Goal: Transaction & Acquisition: Purchase product/service

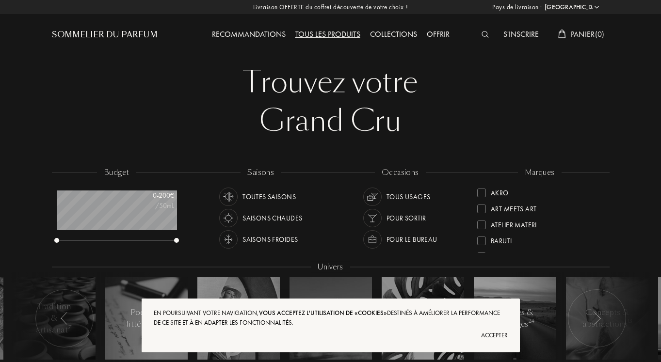
select select "FR"
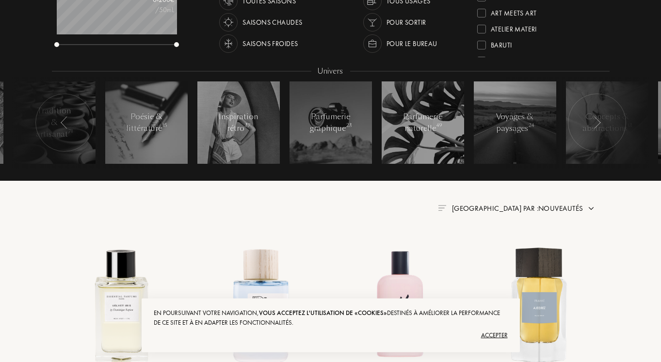
scroll to position [198, 0]
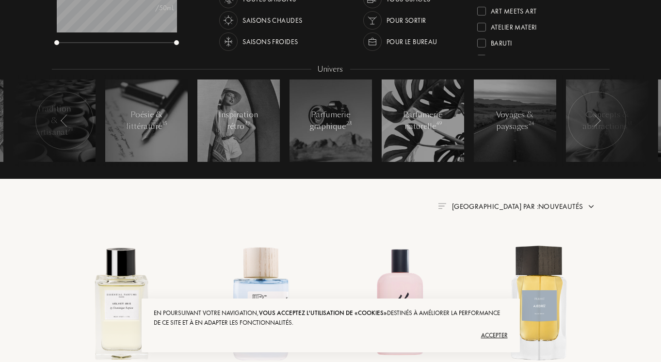
click at [496, 334] on div "Accepter" at bounding box center [331, 336] width 354 height 16
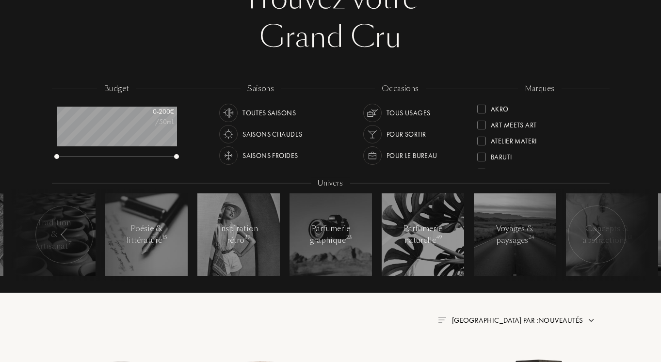
scroll to position [99, 0]
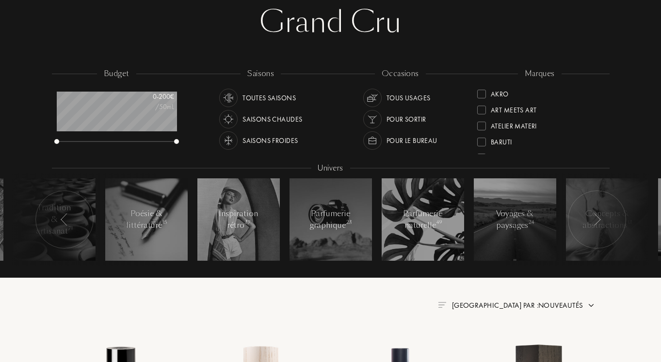
click at [264, 140] on div "Saisons froides" at bounding box center [270, 140] width 55 height 18
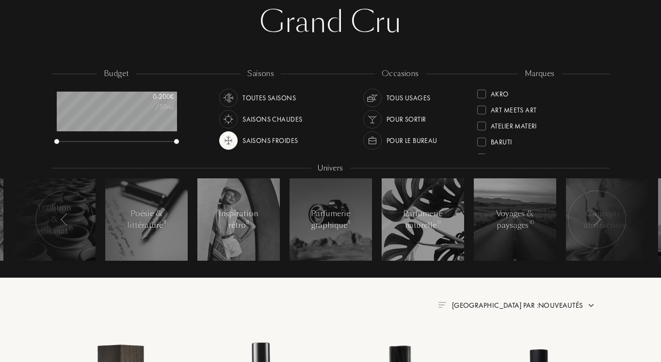
click at [373, 143] on img at bounding box center [373, 141] width 14 height 14
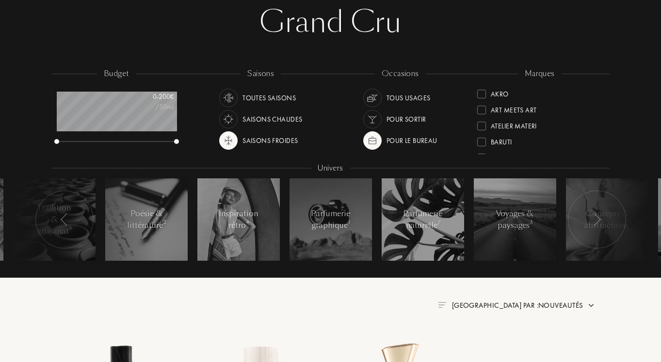
click at [374, 99] on img at bounding box center [373, 98] width 14 height 14
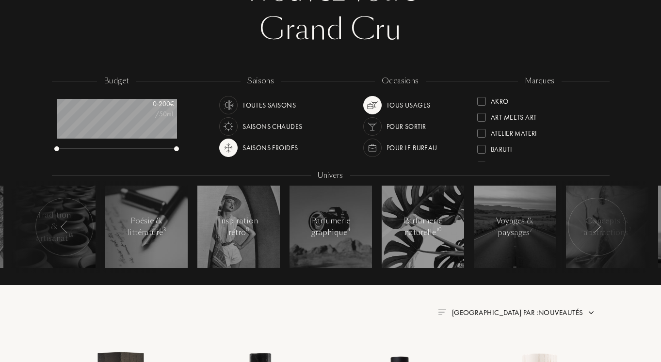
scroll to position [49, 0]
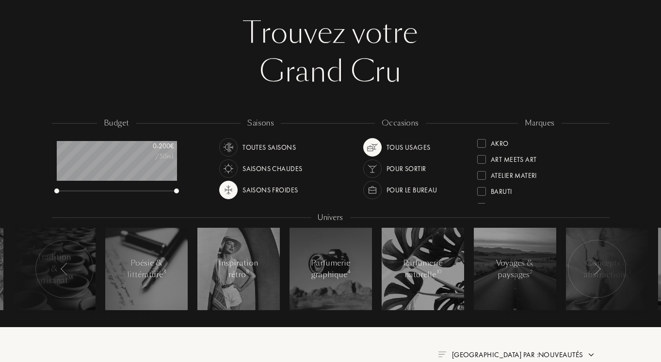
click at [597, 269] on img at bounding box center [597, 269] width 8 height 13
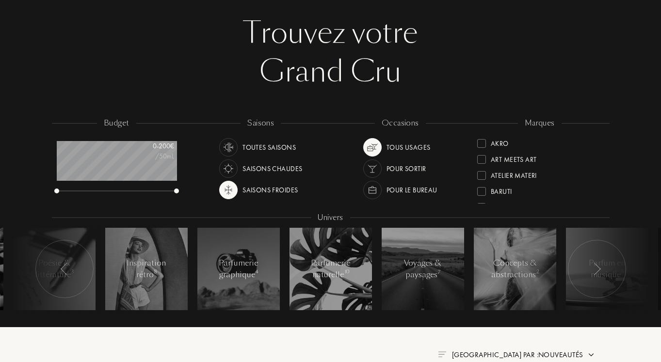
click at [597, 269] on img at bounding box center [597, 269] width 8 height 13
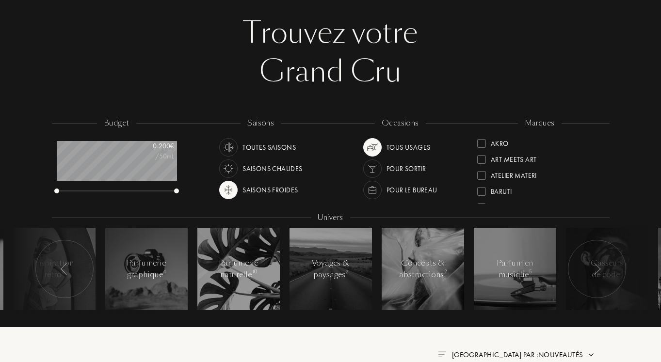
click at [597, 269] on img at bounding box center [597, 269] width 8 height 13
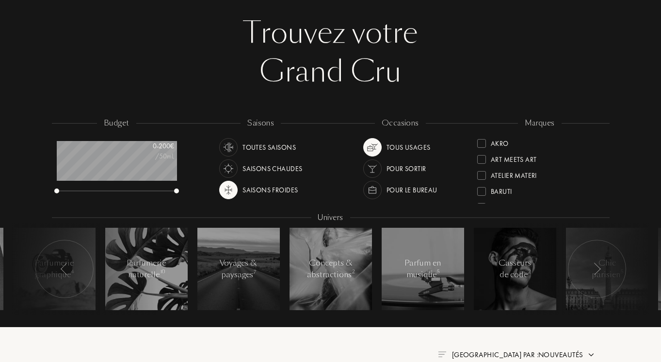
click at [597, 269] on img at bounding box center [597, 269] width 8 height 13
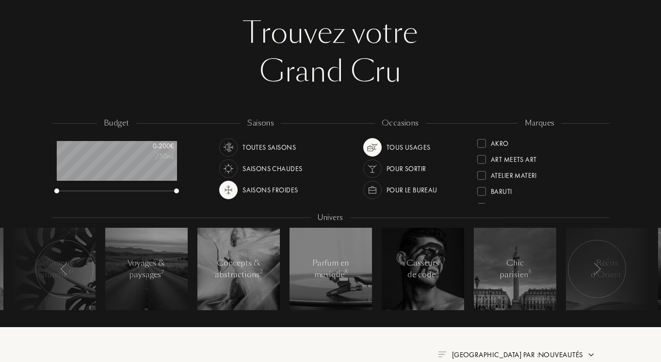
click at [597, 269] on img at bounding box center [597, 269] width 8 height 13
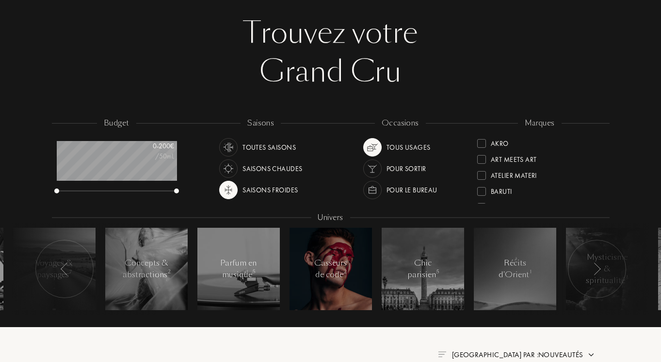
click at [328, 283] on div at bounding box center [331, 269] width 82 height 82
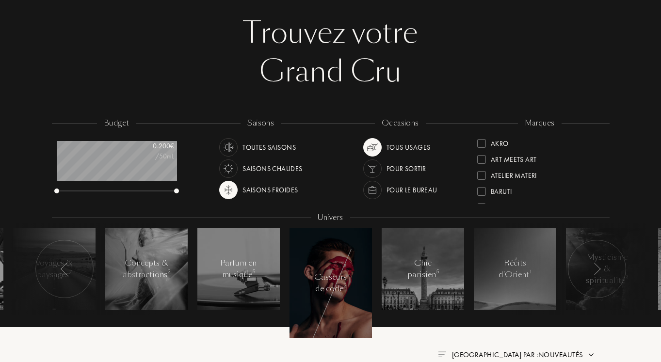
click at [597, 273] on img at bounding box center [597, 269] width 8 height 13
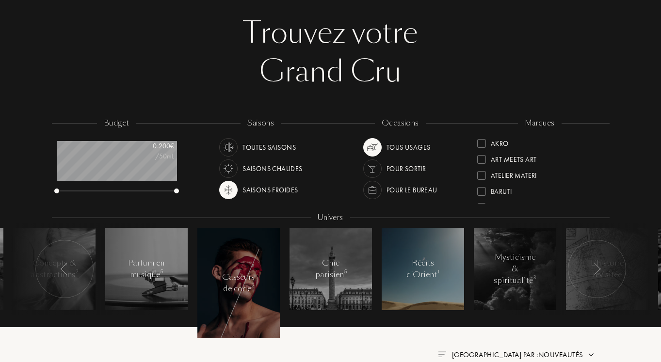
click at [427, 276] on div "Récits d'Orient 1" at bounding box center [422, 269] width 41 height 23
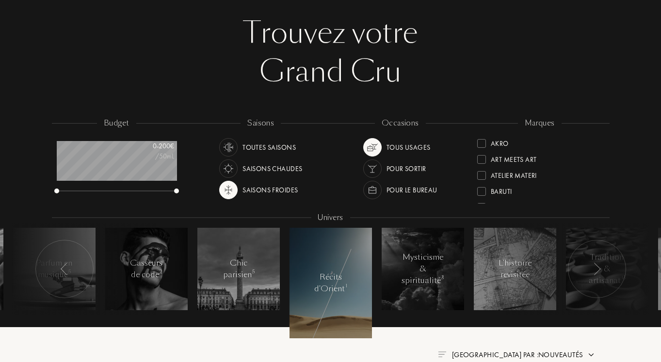
click at [592, 272] on div at bounding box center [597, 269] width 58 height 58
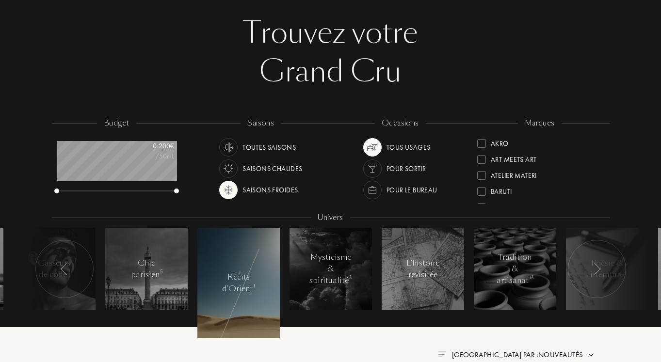
click at [592, 272] on div at bounding box center [597, 269] width 58 height 58
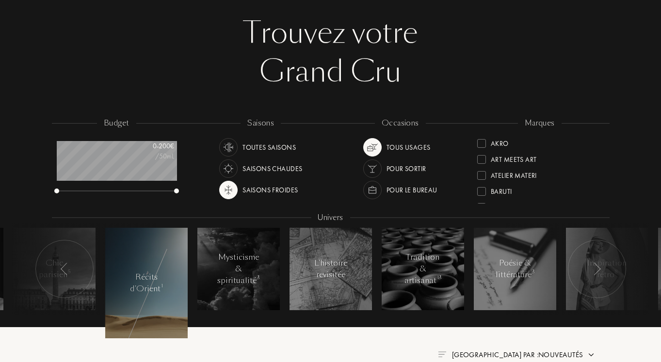
click at [591, 272] on div at bounding box center [597, 269] width 58 height 58
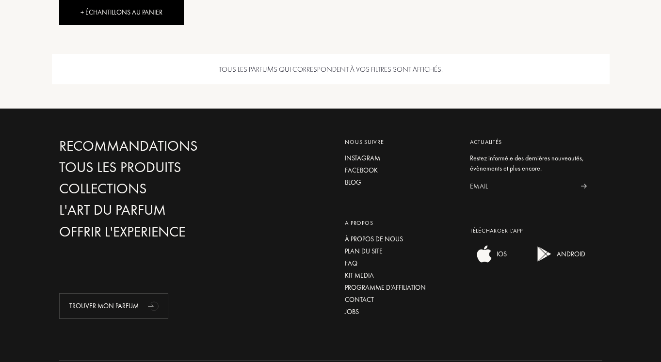
scroll to position [688, 0]
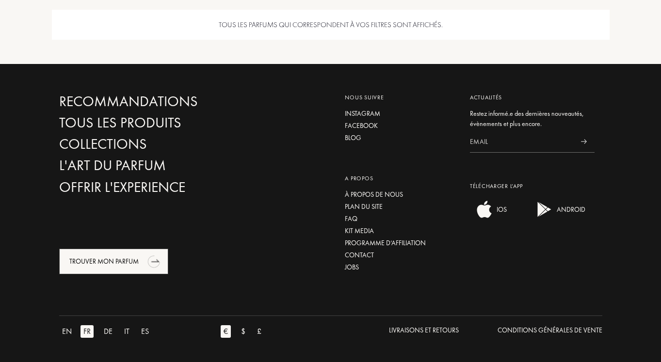
click at [107, 265] on div "Trouver mon parfum" at bounding box center [113, 262] width 109 height 26
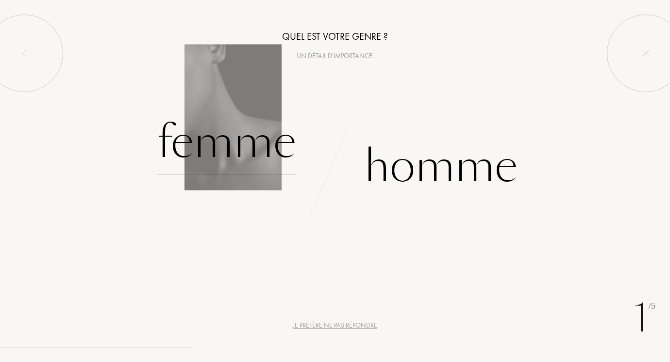
click at [207, 153] on div "Femme" at bounding box center [226, 143] width 139 height 66
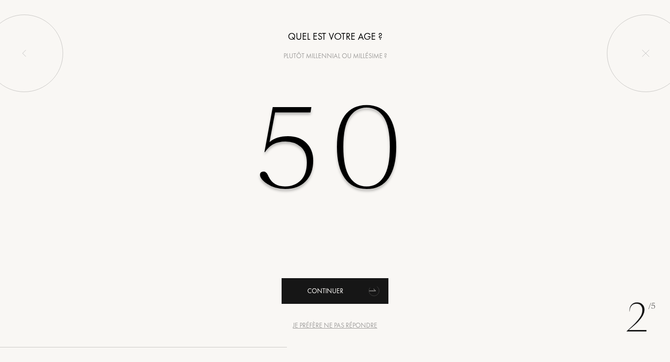
type input "50"
click at [337, 287] on div "Continuer" at bounding box center [334, 292] width 107 height 26
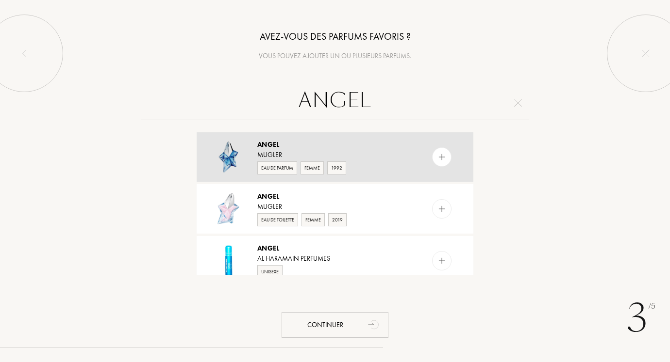
type input "ANGEL"
click at [241, 151] on img at bounding box center [228, 157] width 34 height 34
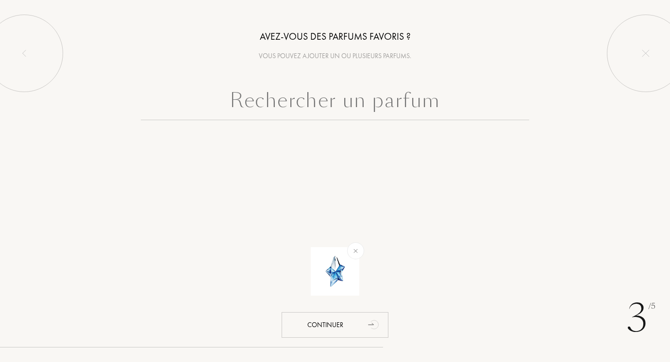
click at [297, 95] on input "text" at bounding box center [335, 102] width 388 height 35
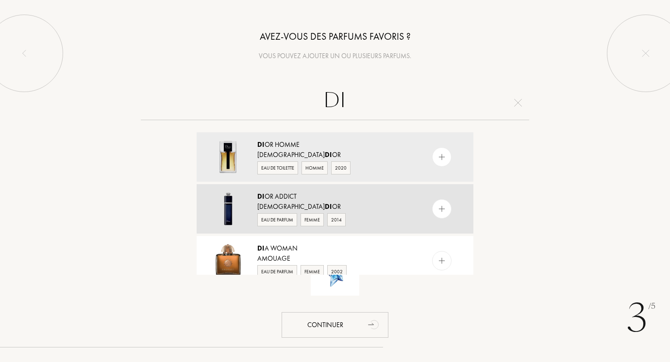
type input "DI"
click at [235, 210] on img at bounding box center [228, 209] width 34 height 34
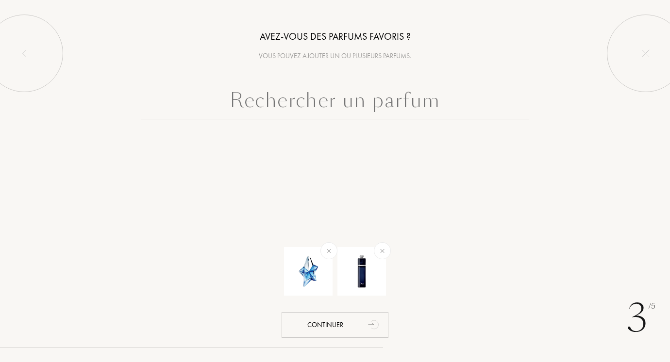
click at [304, 97] on input "text" at bounding box center [335, 102] width 388 height 35
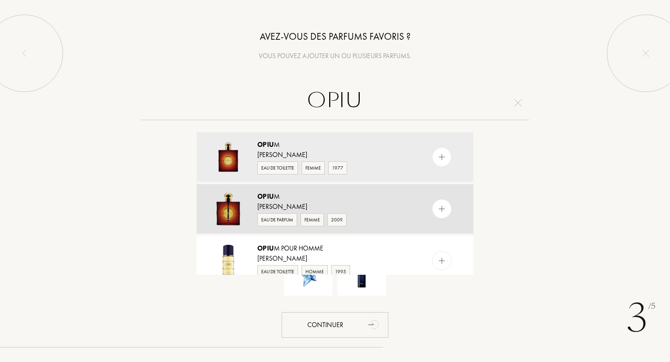
type input "OPIU"
click at [228, 208] on img at bounding box center [228, 209] width 34 height 34
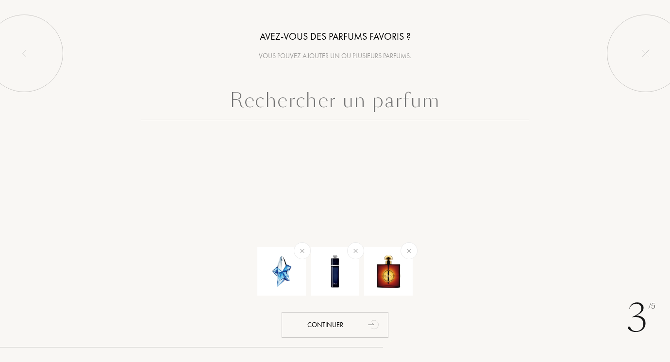
click at [260, 96] on input "text" at bounding box center [335, 102] width 388 height 35
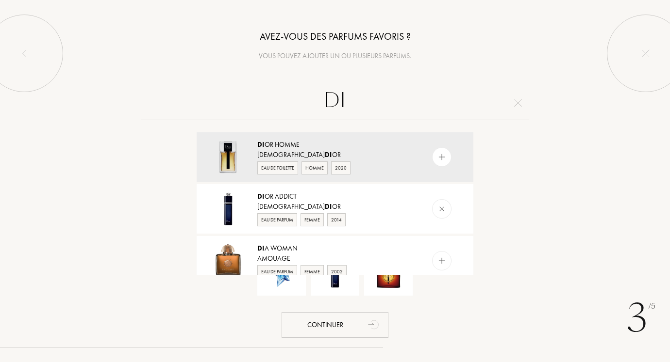
type input "D"
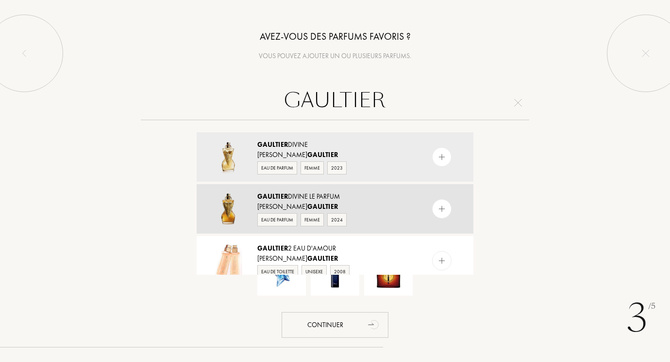
type input "GAULTIER"
click at [225, 211] on img at bounding box center [228, 209] width 34 height 34
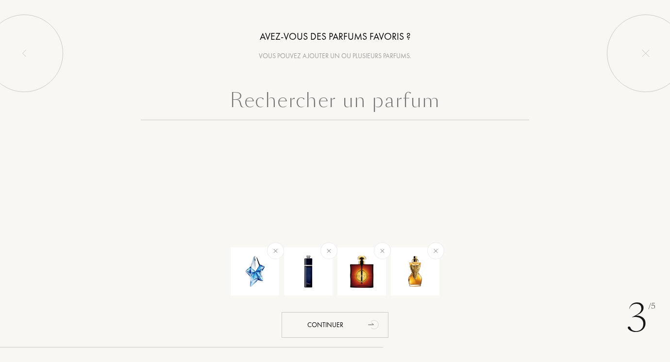
click at [296, 99] on input "text" at bounding box center [335, 102] width 388 height 35
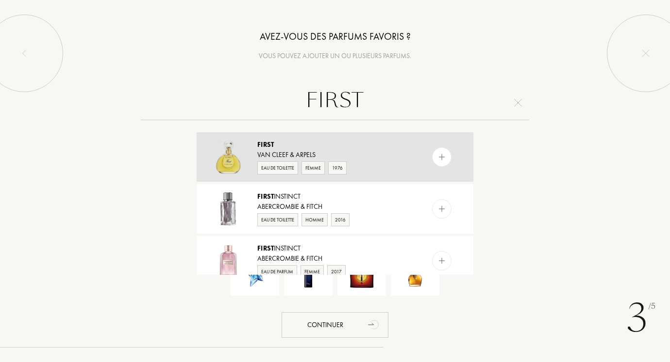
type input "FIRST"
click at [235, 157] on img at bounding box center [228, 157] width 34 height 34
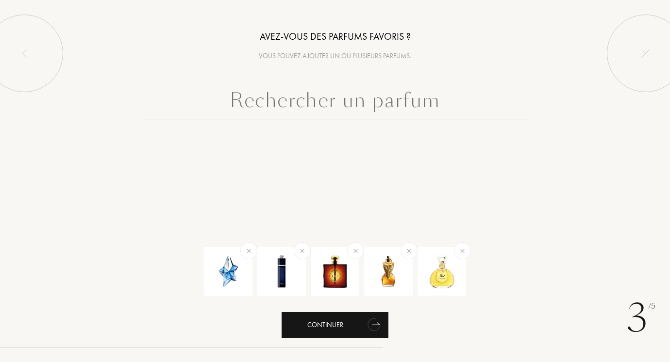
click at [355, 330] on div "Continuer" at bounding box center [334, 325] width 107 height 26
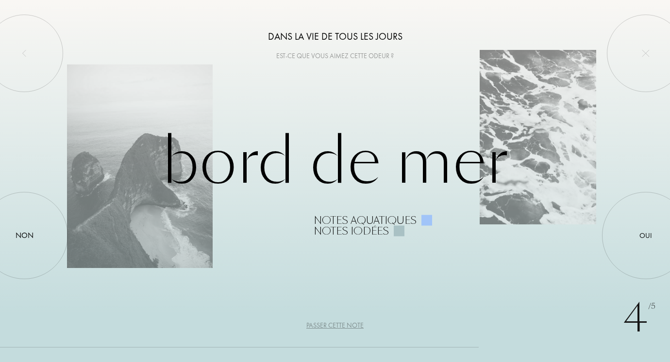
click at [397, 233] on div at bounding box center [399, 231] width 11 height 11
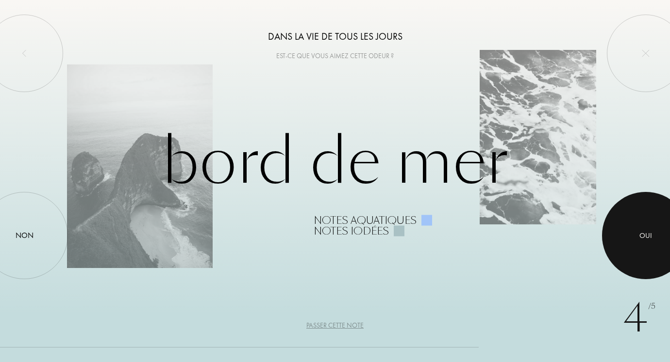
click at [654, 244] on div at bounding box center [645, 235] width 87 height 87
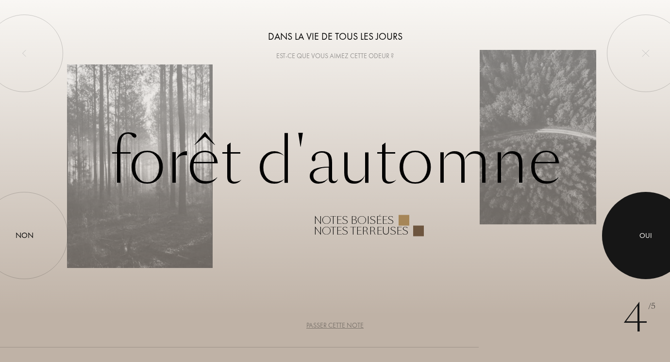
click at [654, 244] on div at bounding box center [645, 235] width 87 height 87
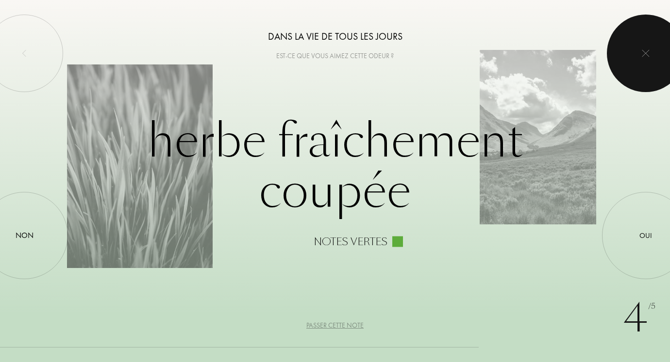
click at [651, 48] on div at bounding box center [646, 54] width 78 height 78
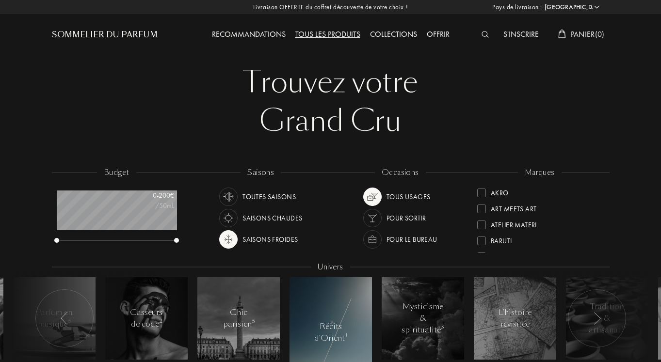
select select "FR"
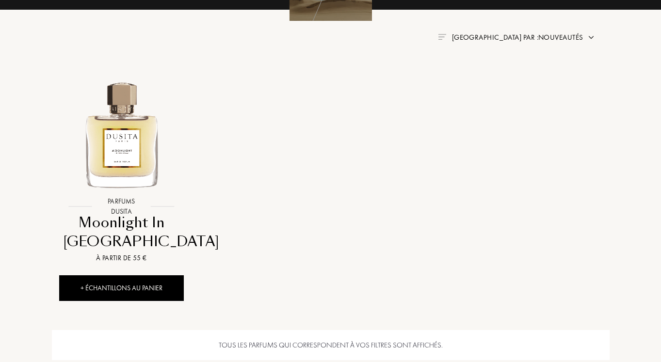
scroll to position [346, 0]
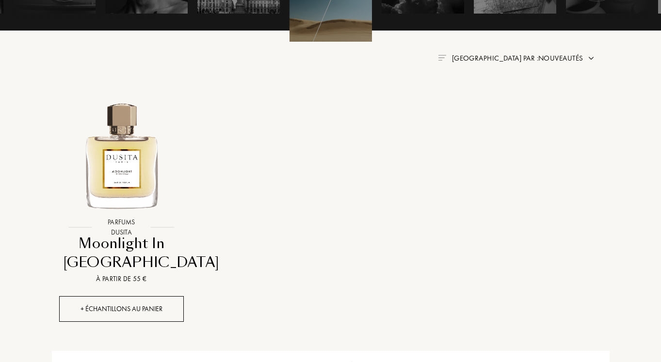
click at [92, 305] on div "+ Échantillons au panier" at bounding box center [121, 309] width 125 height 26
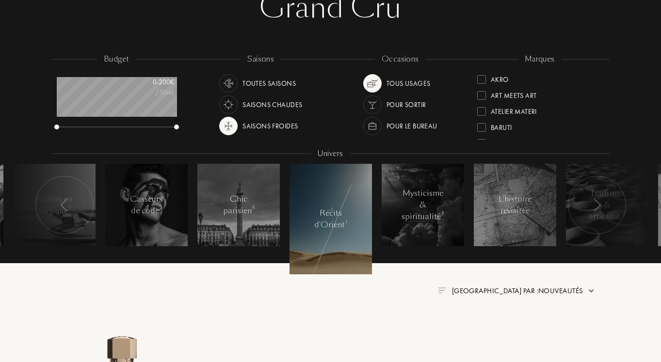
scroll to position [99, 0]
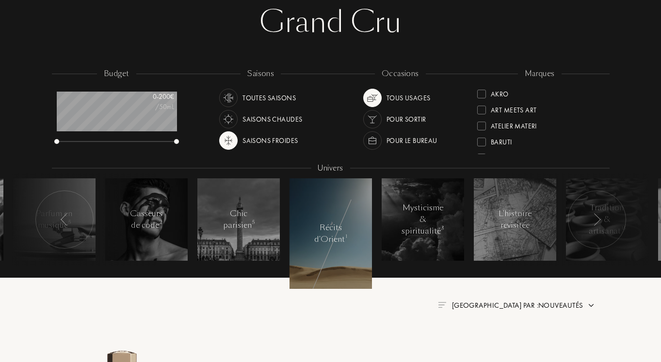
click at [374, 95] on img at bounding box center [373, 98] width 14 height 14
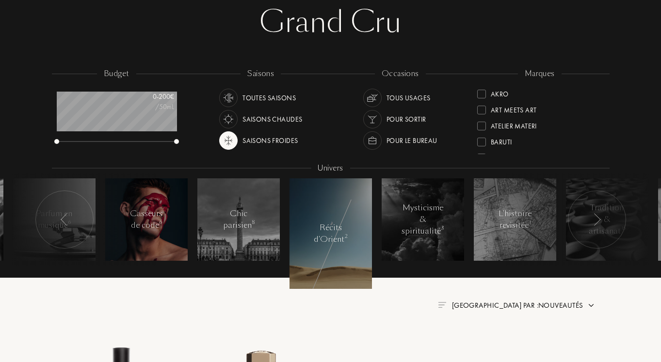
click at [158, 224] on div "Casseurs de code 6" at bounding box center [146, 219] width 41 height 23
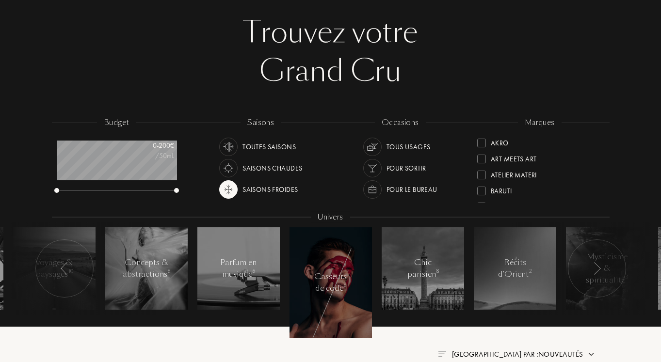
scroll to position [49, 0]
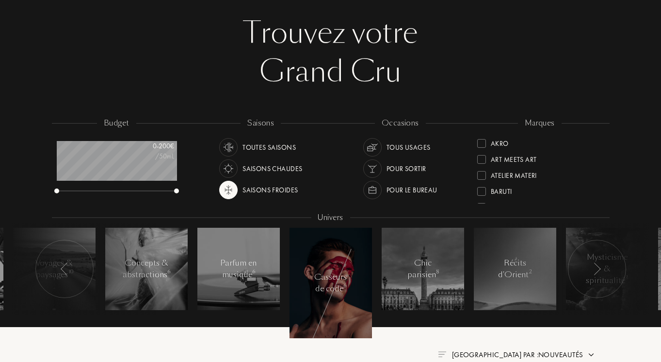
click at [259, 146] on div "Toutes saisons" at bounding box center [269, 147] width 53 height 18
click at [231, 189] on img at bounding box center [229, 190] width 14 height 14
click at [374, 149] on img at bounding box center [373, 148] width 14 height 14
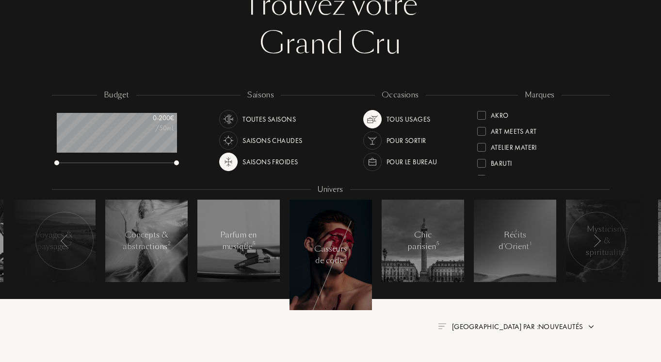
scroll to position [99, 0]
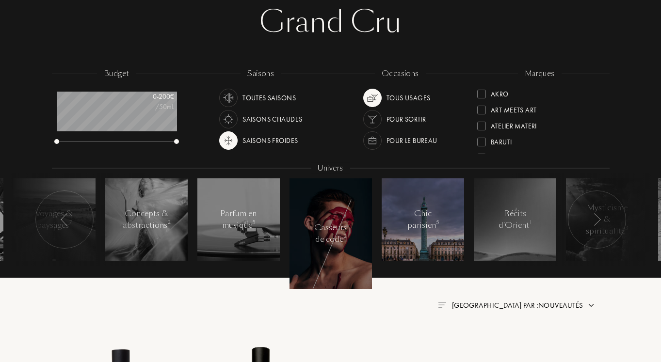
click at [425, 224] on div "Chic parisien 5" at bounding box center [422, 219] width 41 height 23
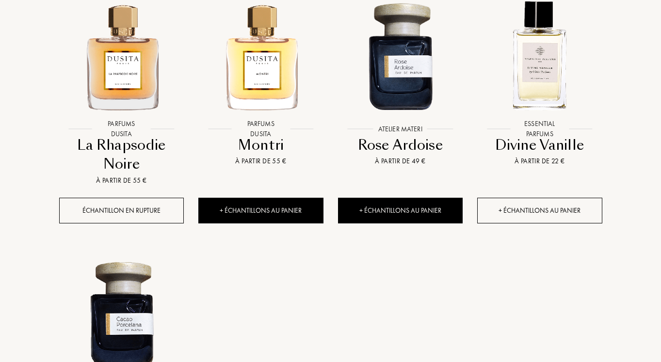
scroll to position [445, 0]
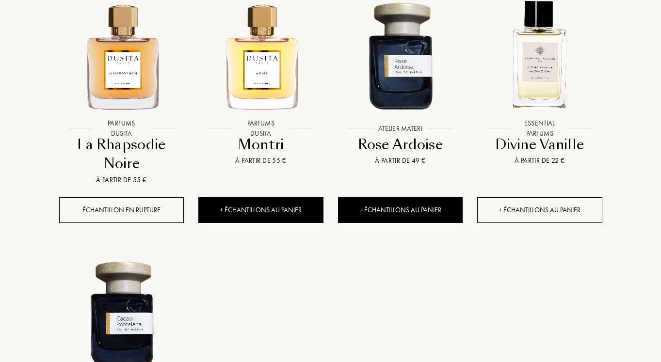
click at [572, 211] on div "+ Échantillons au panier" at bounding box center [539, 210] width 125 height 26
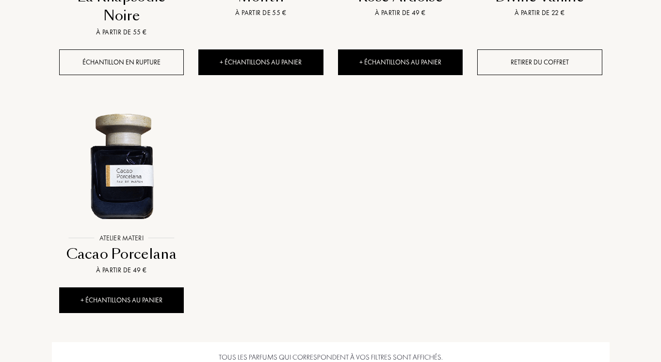
scroll to position [594, 0]
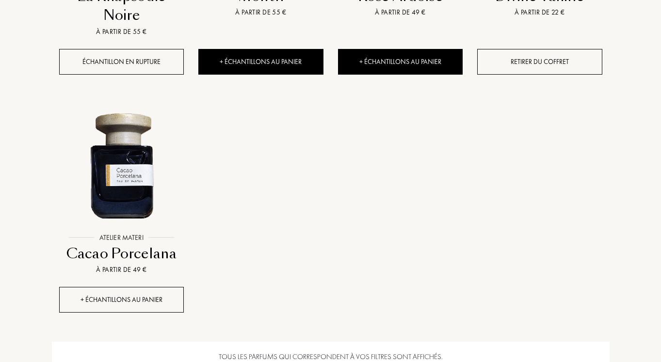
click at [126, 302] on div "+ Échantillons au panier" at bounding box center [121, 300] width 125 height 26
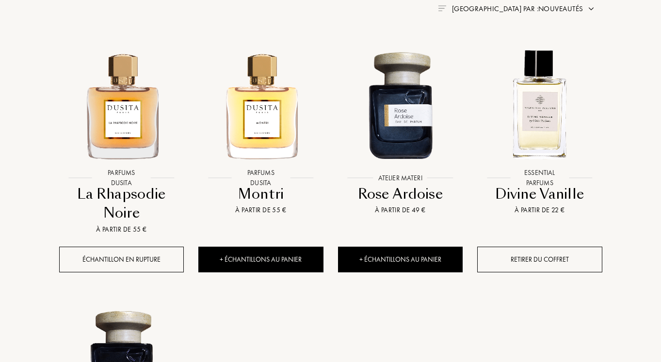
scroll to position [198, 0]
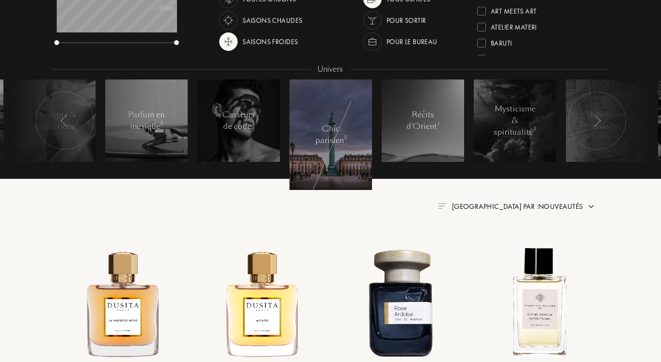
click at [67, 120] on img at bounding box center [65, 121] width 8 height 13
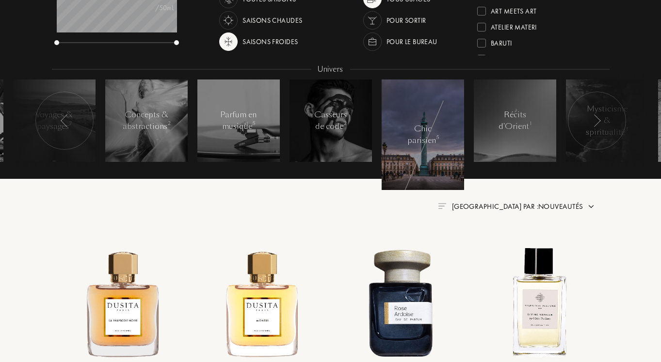
click at [67, 120] on img at bounding box center [65, 121] width 8 height 13
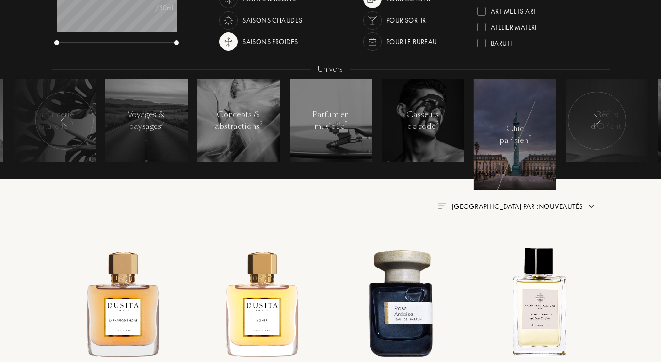
click at [67, 120] on img at bounding box center [65, 121] width 8 height 13
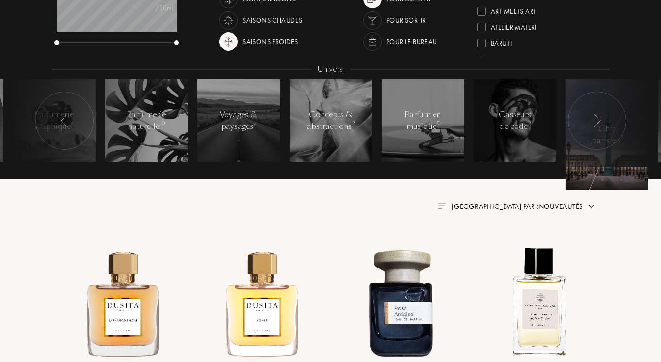
click at [67, 120] on img at bounding box center [65, 121] width 8 height 13
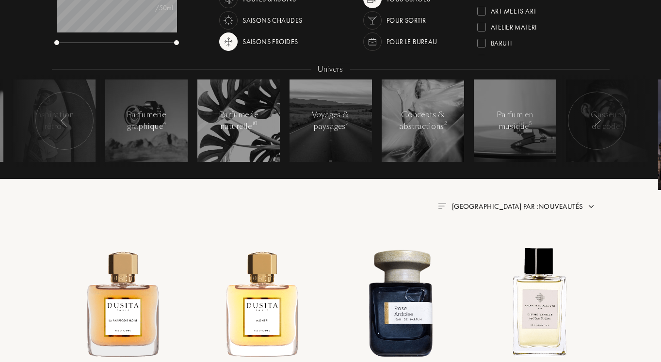
click at [67, 120] on img at bounding box center [65, 121] width 8 height 13
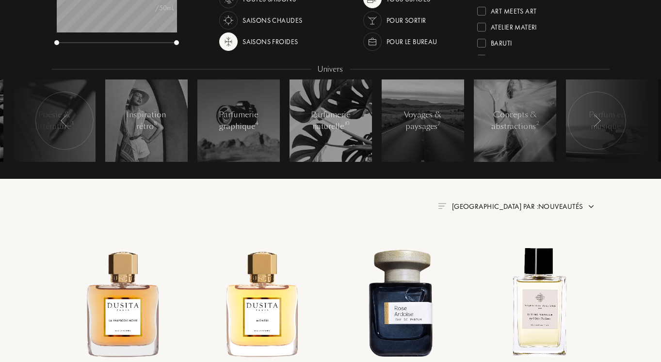
click at [67, 120] on img at bounding box center [65, 121] width 8 height 13
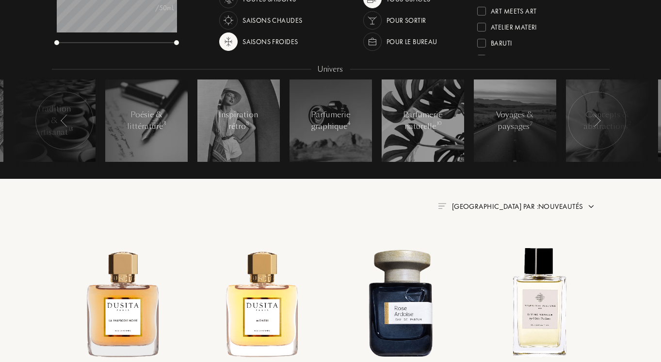
click at [67, 120] on img at bounding box center [65, 121] width 8 height 13
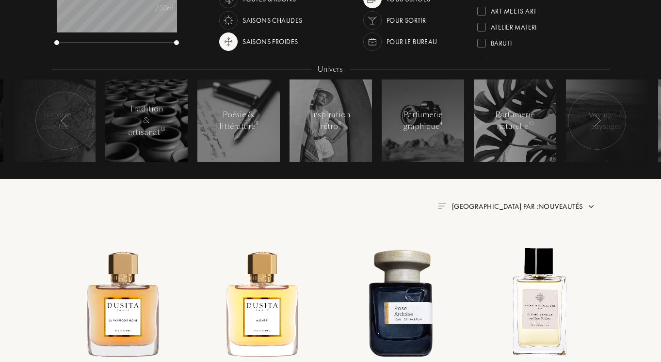
click at [67, 120] on img at bounding box center [65, 121] width 8 height 13
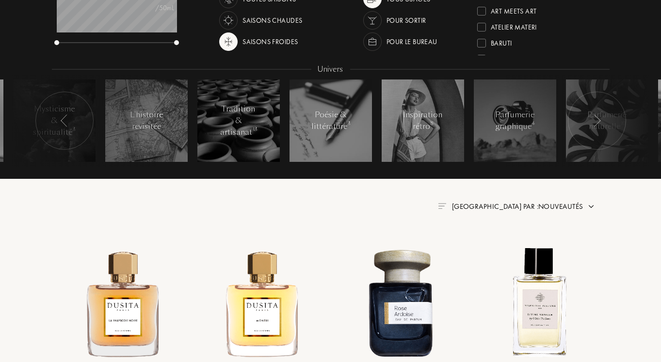
click at [67, 120] on img at bounding box center [65, 121] width 8 height 13
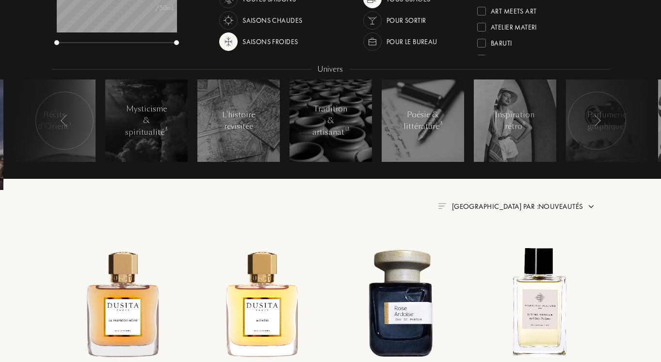
click at [133, 122] on div at bounding box center [84, 121] width 146 height 92
click at [158, 123] on div "Mysticisme & spiritualité 3" at bounding box center [146, 120] width 42 height 35
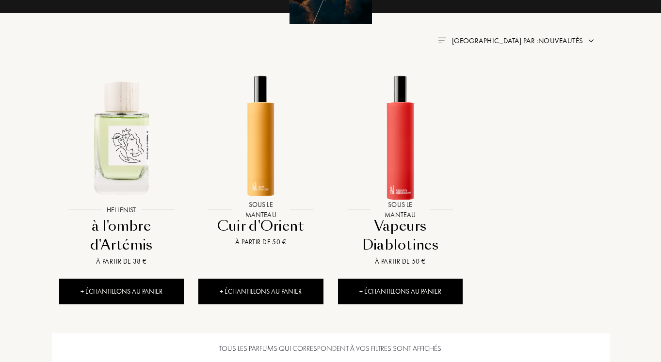
scroll to position [396, 0]
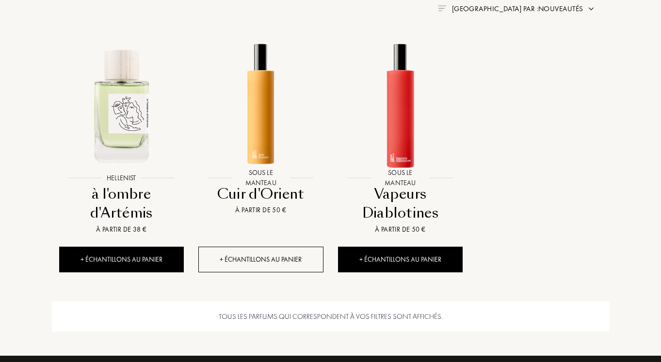
click at [276, 261] on div "+ Échantillons au panier" at bounding box center [260, 260] width 125 height 26
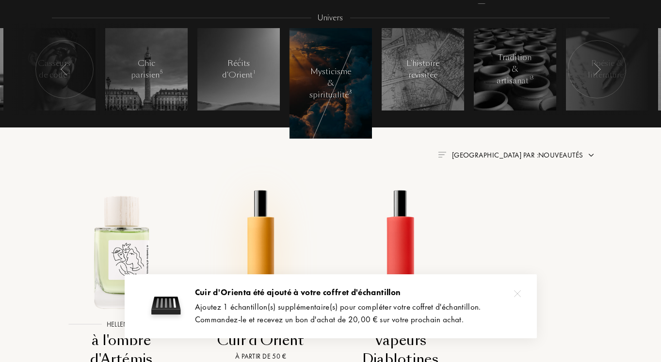
scroll to position [247, 0]
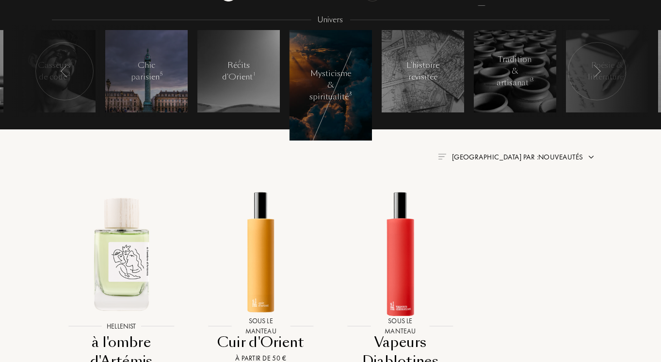
click at [161, 72] on span "5" at bounding box center [161, 74] width 2 height 7
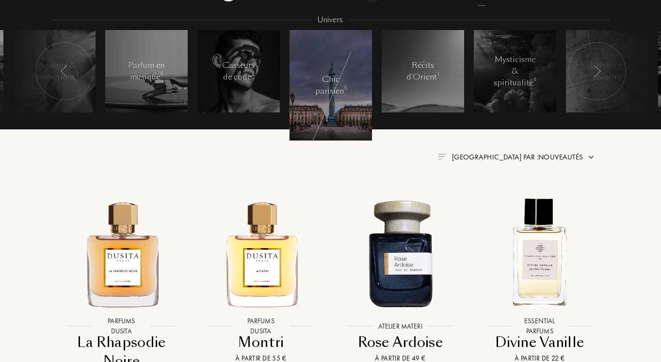
scroll to position [49, 0]
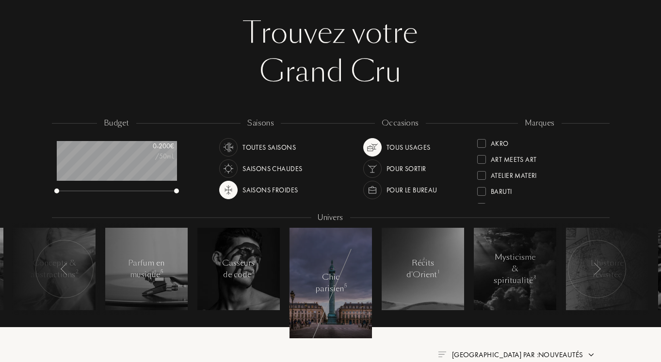
click at [250, 147] on div "Toutes saisons" at bounding box center [269, 147] width 53 height 18
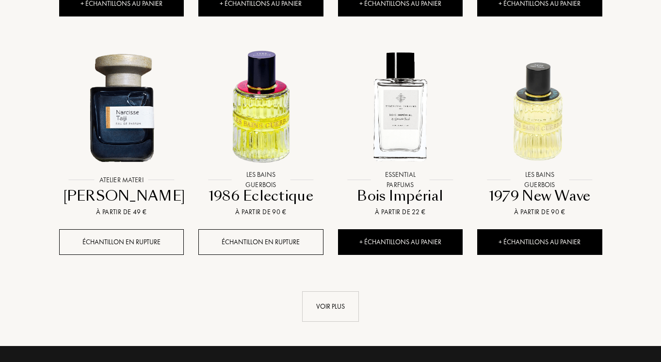
scroll to position [891, 0]
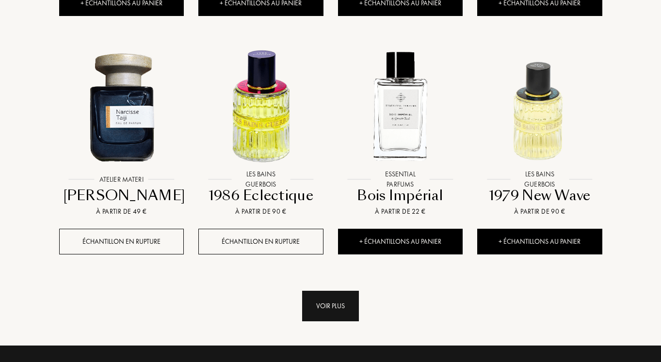
click at [331, 304] on div "Voir plus" at bounding box center [330, 306] width 57 height 31
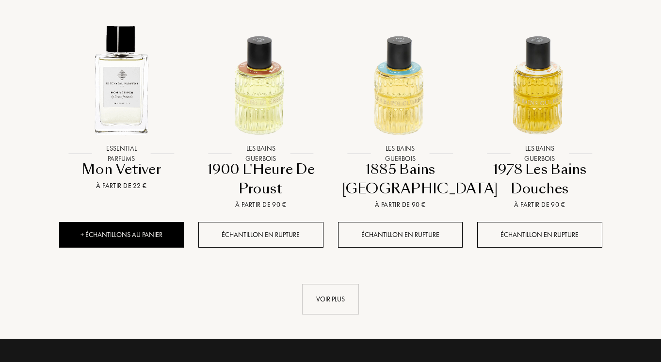
scroll to position [1633, 0]
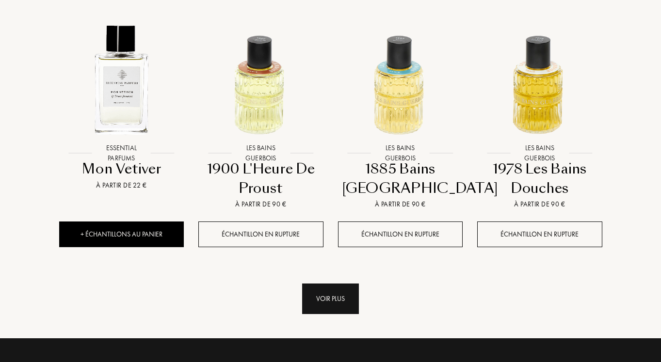
click at [336, 302] on div "Voir plus" at bounding box center [330, 299] width 57 height 31
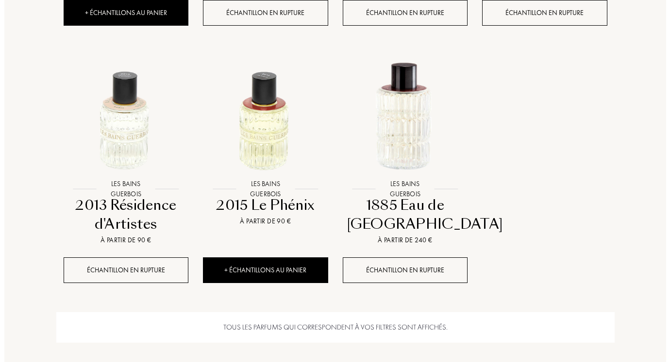
scroll to position [1881, 0]
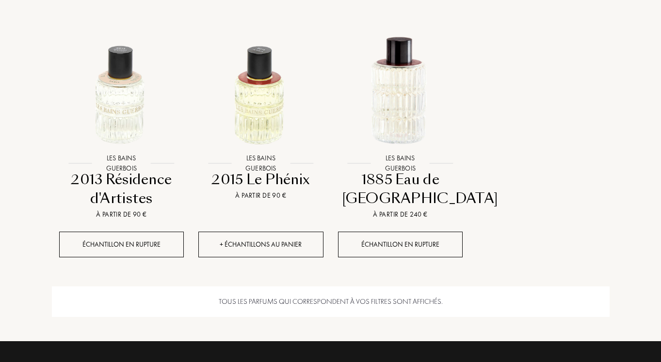
click at [265, 246] on div "+ Échantillons au panier" at bounding box center [260, 245] width 125 height 26
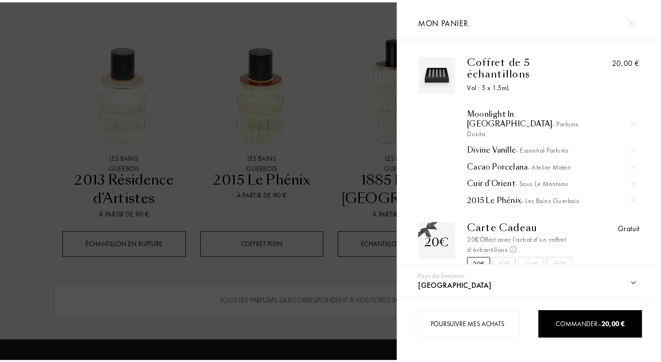
scroll to position [18, 0]
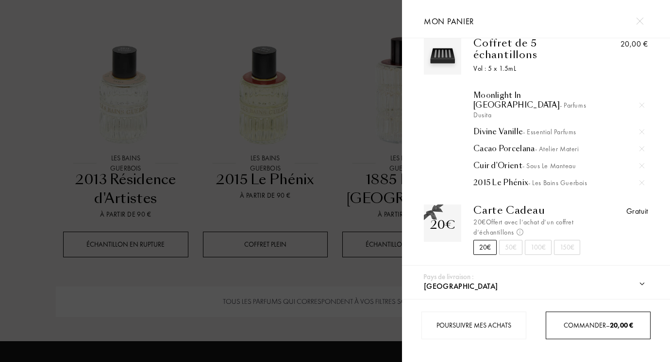
click at [576, 330] on span "Commander – 20,00 €" at bounding box center [597, 325] width 69 height 9
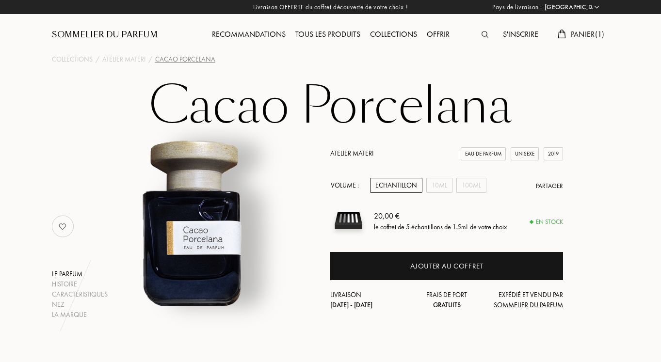
select select "FR"
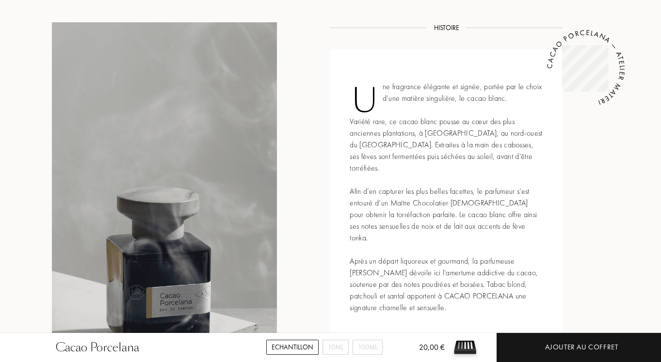
scroll to position [396, 0]
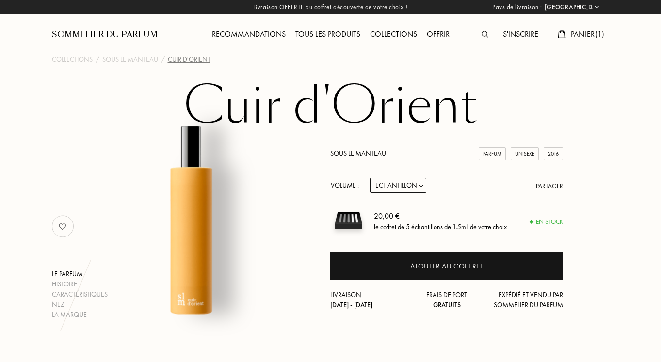
select select "FR"
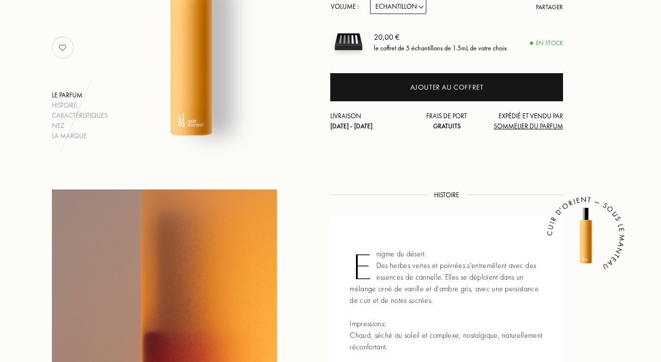
scroll to position [148, 0]
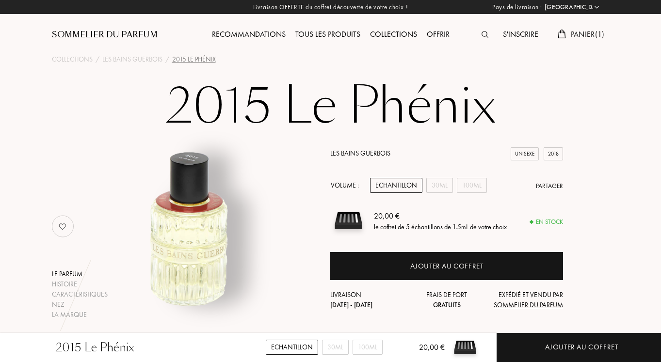
select select "FR"
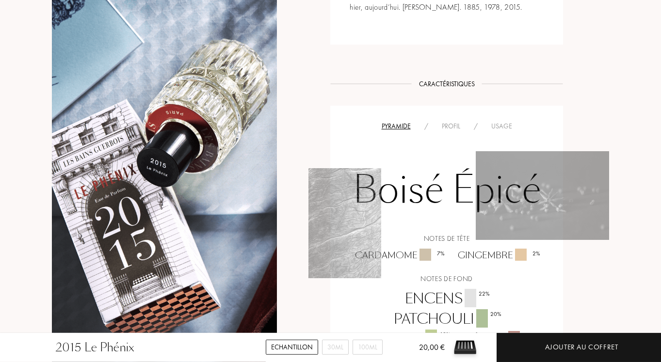
scroll to position [495, 0]
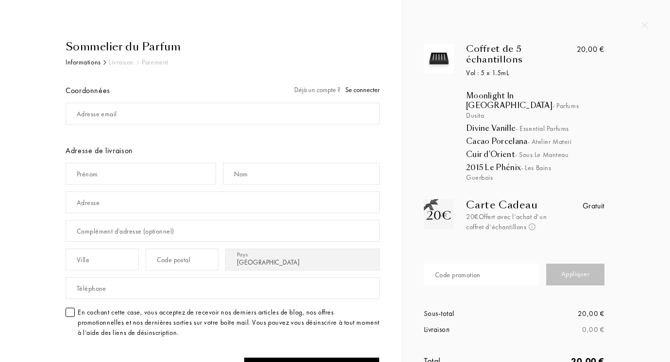
select select "FR"
click at [472, 280] on div "Code promotion" at bounding box center [458, 275] width 46 height 10
paste input "RIMBE-37RPQRIMBE-37RPQ"
click at [555, 286] on div "Appliquer" at bounding box center [575, 275] width 58 height 22
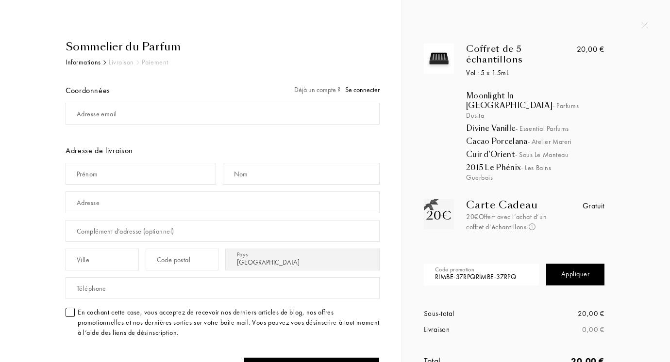
drag, startPoint x: 469, startPoint y: 296, endPoint x: 518, endPoint y: 298, distance: 48.6
click at [518, 286] on input "RIMBE-37RPQRIMBE-37RPQ" at bounding box center [481, 275] width 115 height 22
type input "R"
paste input "RIMBE-37RPQ"
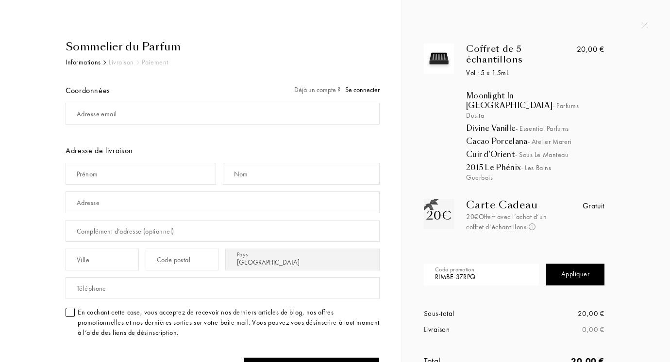
type input "RIMBE-37RPQ"
click at [556, 286] on div "Appliquer" at bounding box center [575, 275] width 58 height 22
